Goal: Complete application form

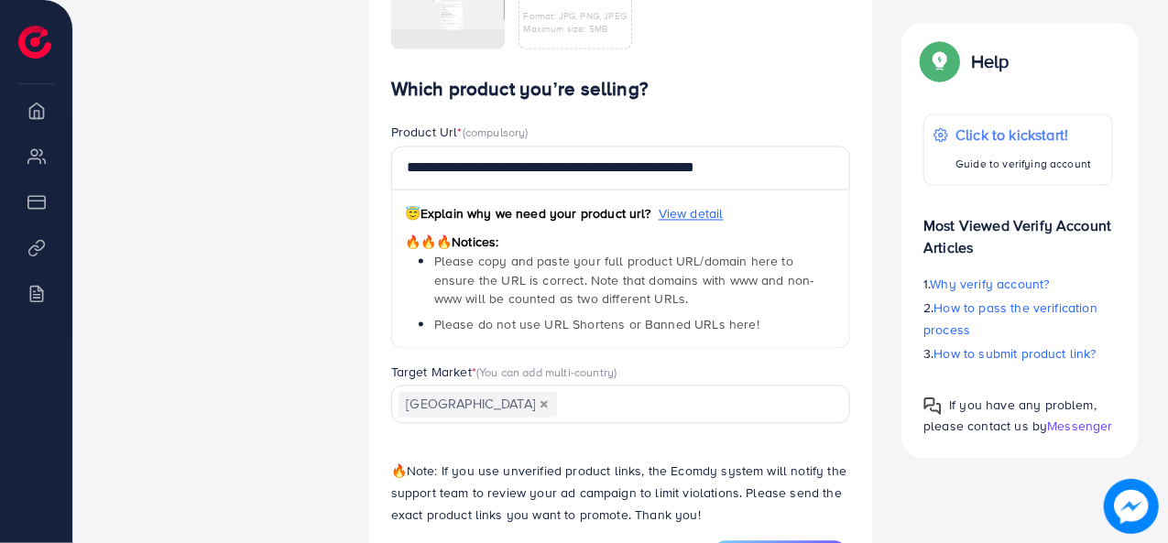
scroll to position [1776, 0]
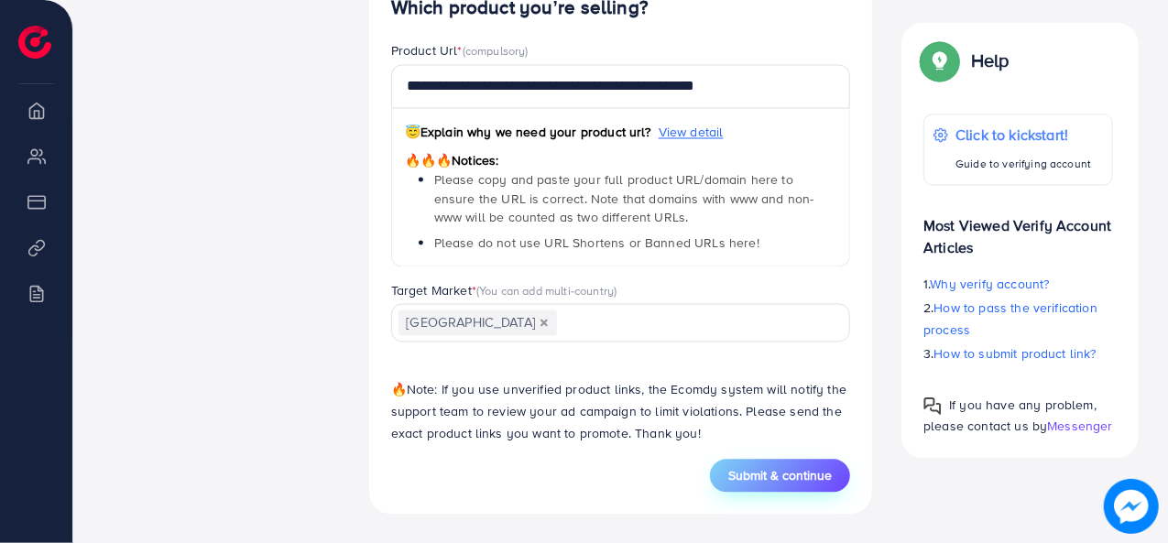
click at [816, 491] on button "Submit & continue" at bounding box center [780, 475] width 140 height 33
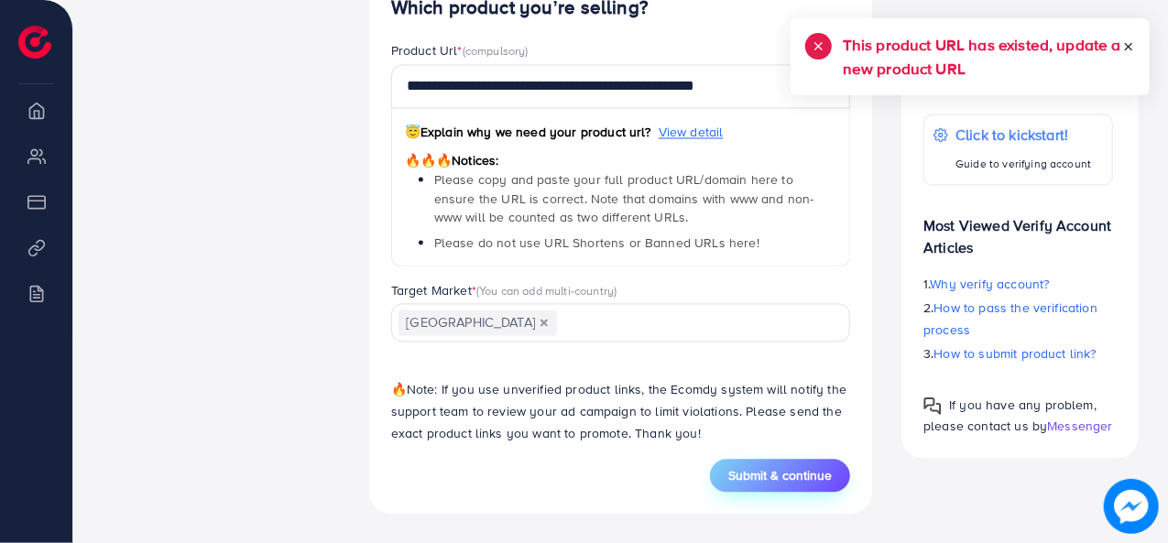
click at [812, 481] on span "Submit & continue" at bounding box center [780, 475] width 104 height 18
click at [541, 323] on icon "Deselect United States" at bounding box center [544, 322] width 7 height 7
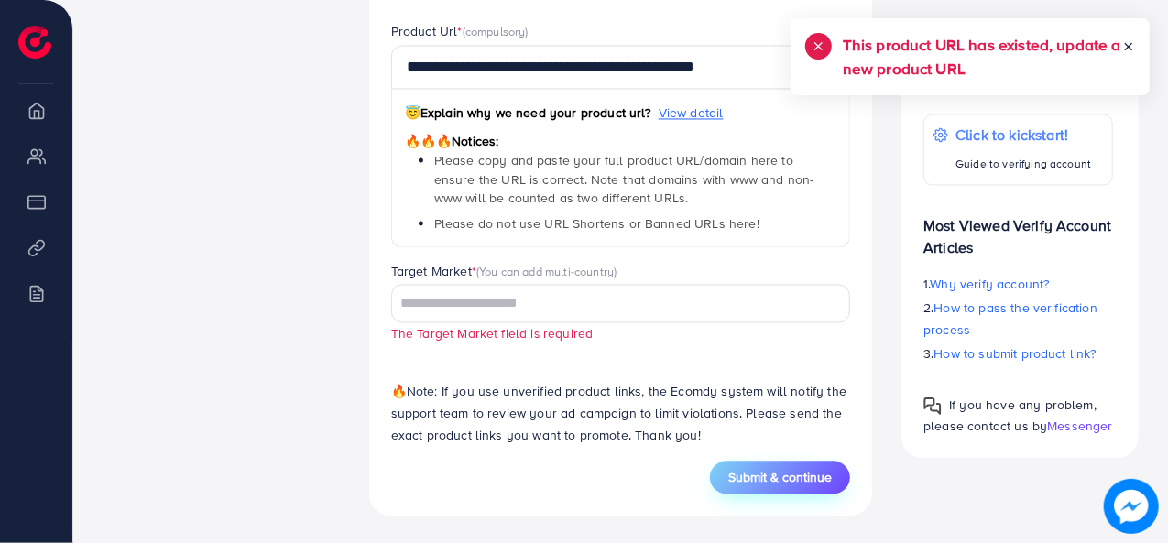
click at [494, 318] on input "Search for option" at bounding box center [610, 304] width 433 height 28
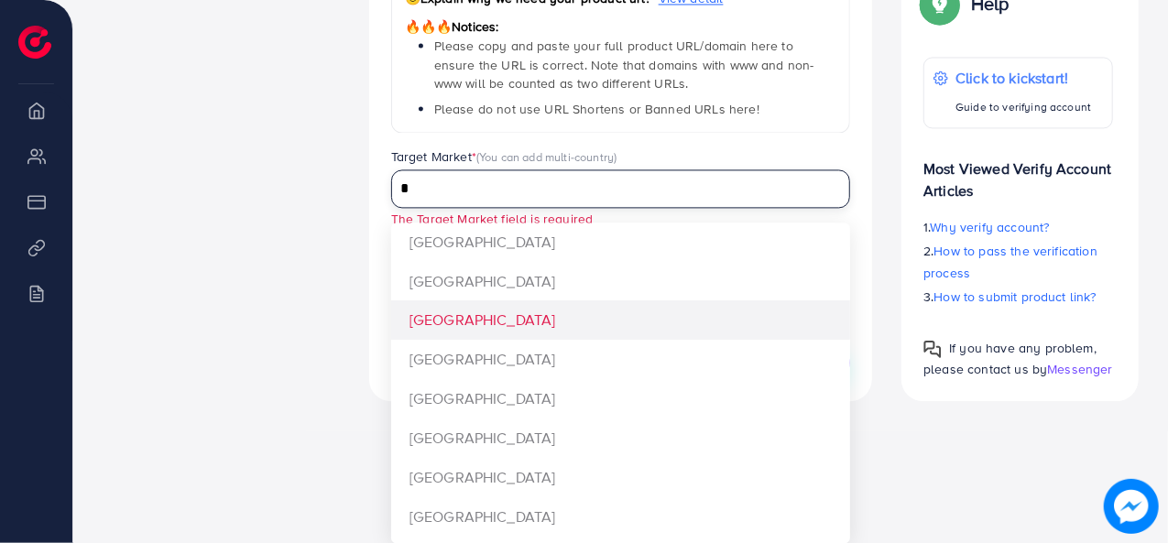
scroll to position [458, 0]
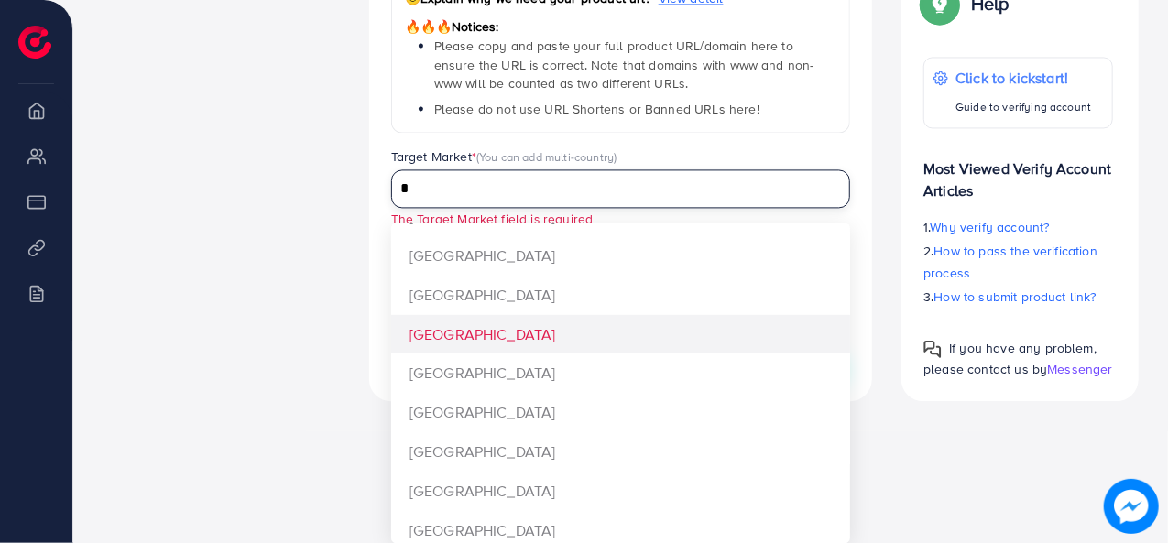
type input "*"
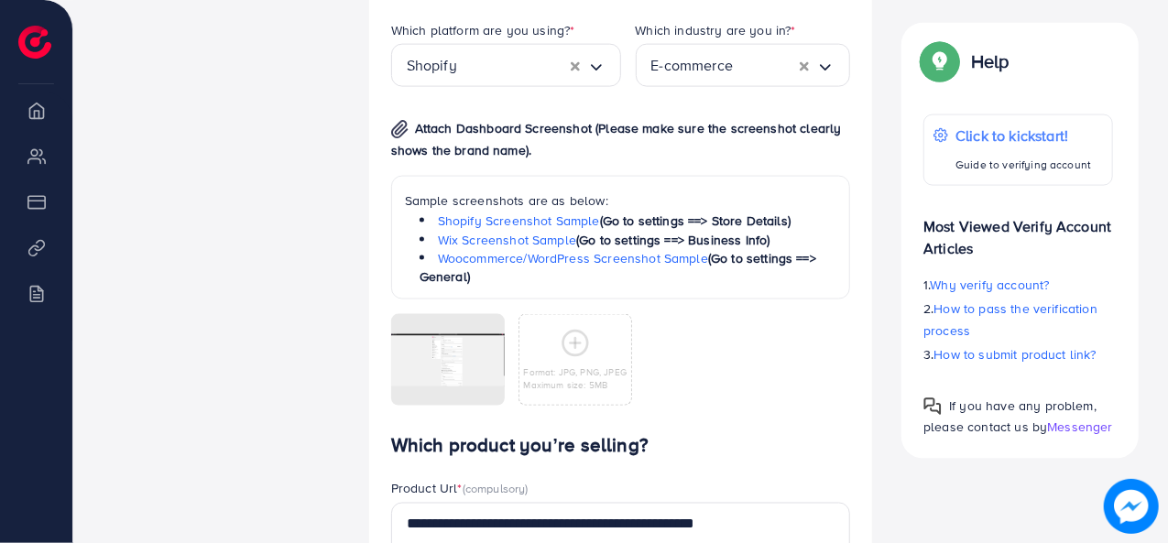
scroll to position [1776, 0]
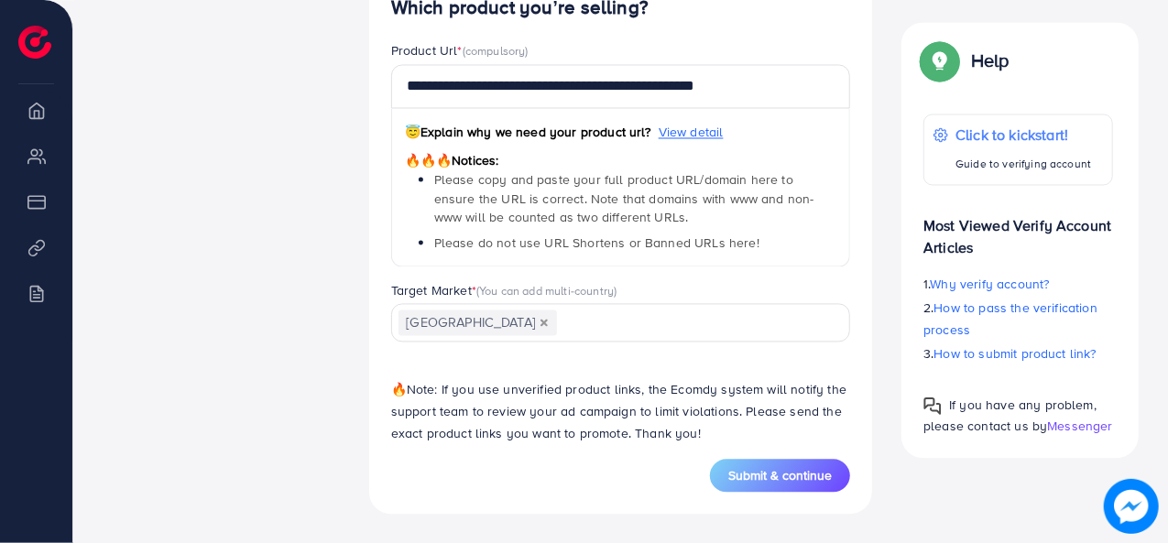
click at [793, 478] on span "Submit & continue" at bounding box center [780, 475] width 104 height 18
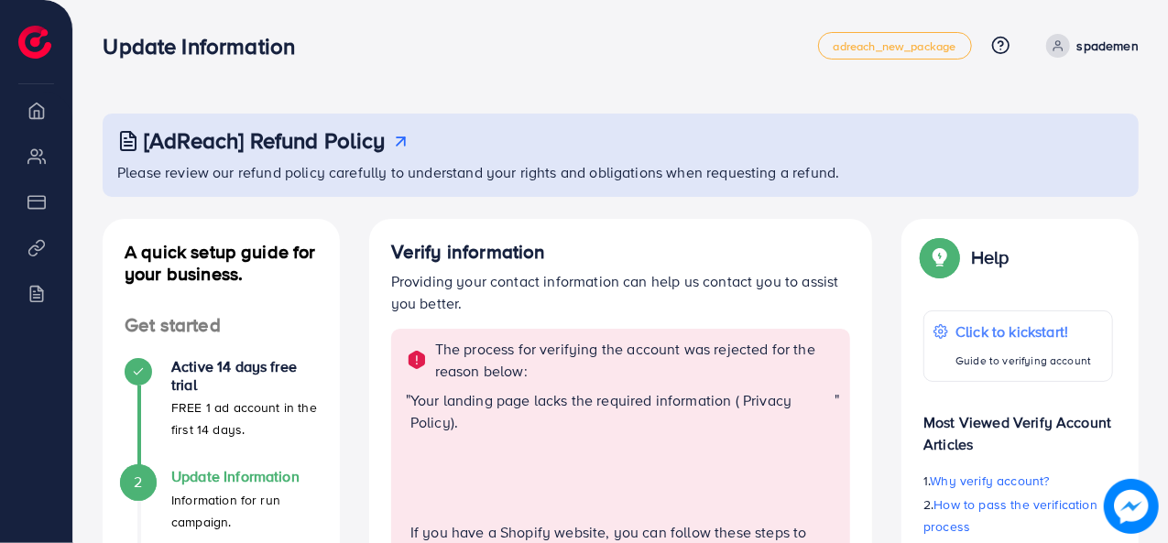
scroll to position [237, 0]
